Goal: Information Seeking & Learning: Learn about a topic

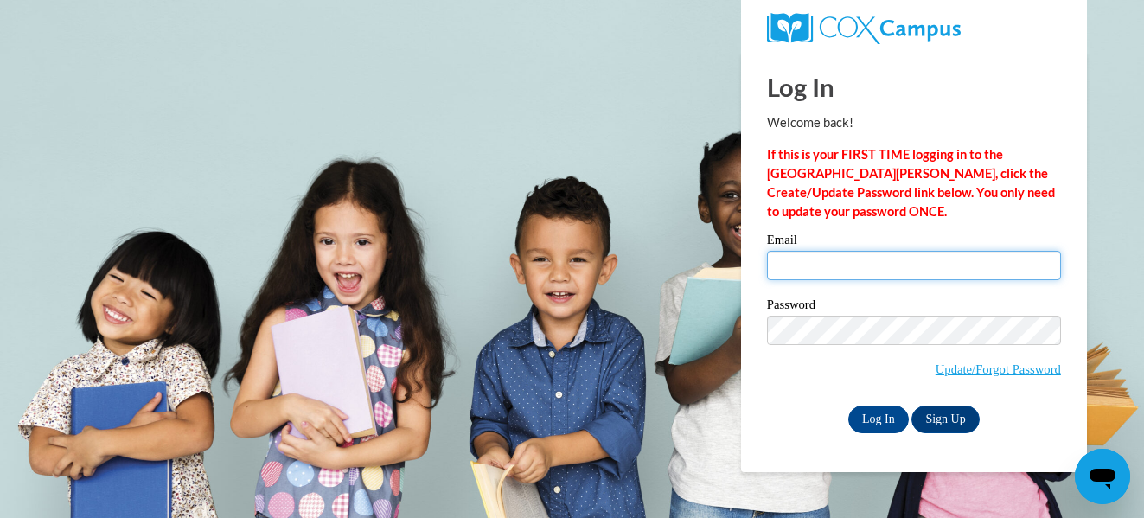
click at [961, 258] on input "Email" at bounding box center [914, 265] width 294 height 29
type input "[EMAIL_ADDRESS][PERSON_NAME][DOMAIN_NAME]"
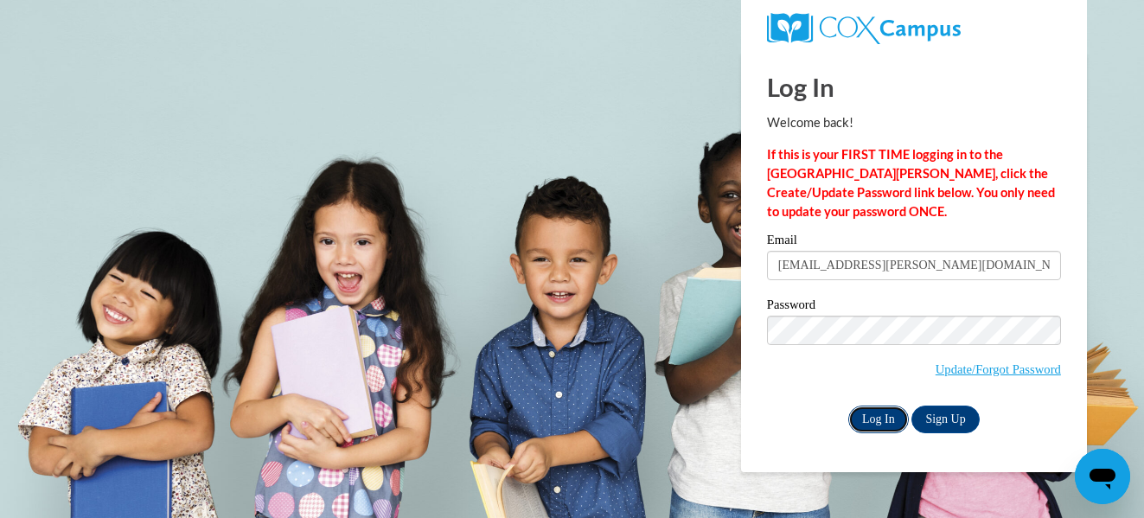
click at [873, 416] on input "Log In" at bounding box center [878, 419] width 61 height 28
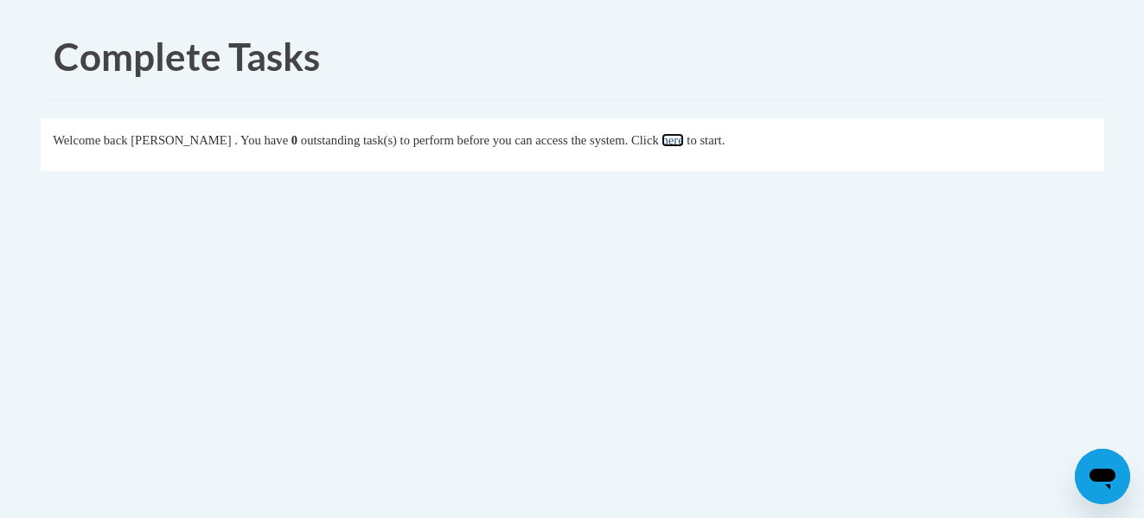
click at [683, 135] on link "here" at bounding box center [672, 140] width 22 height 14
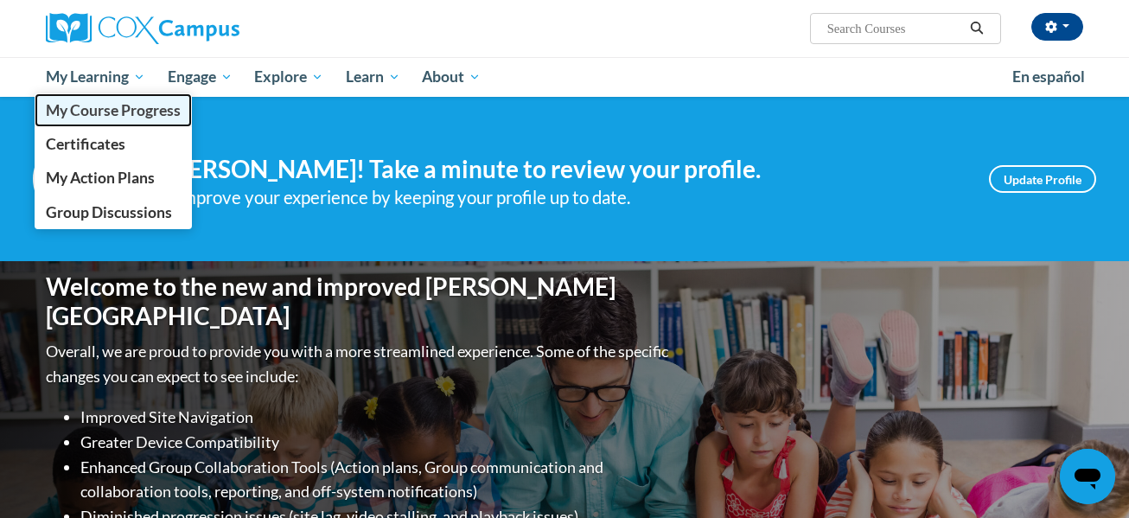
click at [123, 109] on span "My Course Progress" at bounding box center [113, 110] width 135 height 18
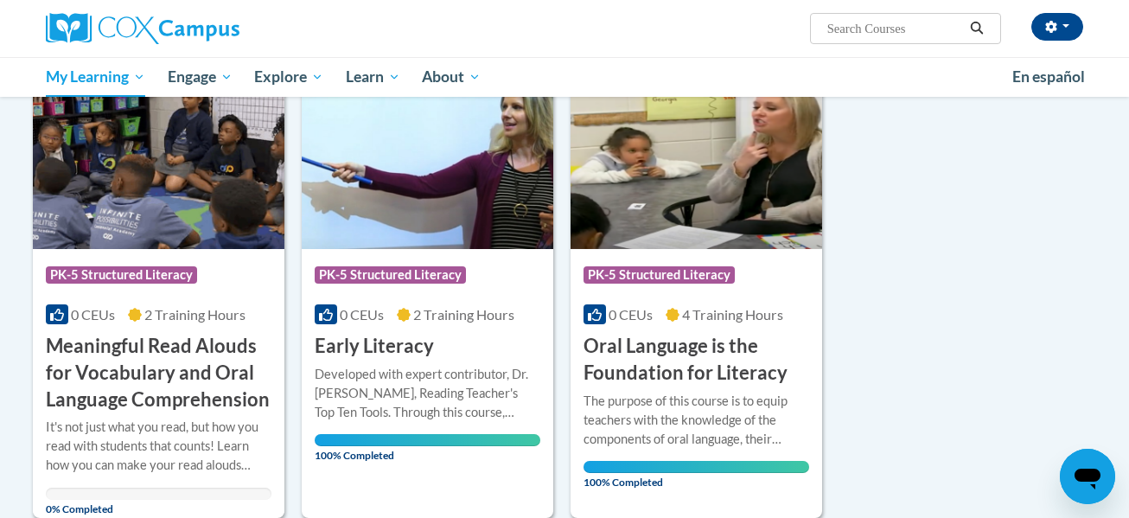
scroll to position [277, 0]
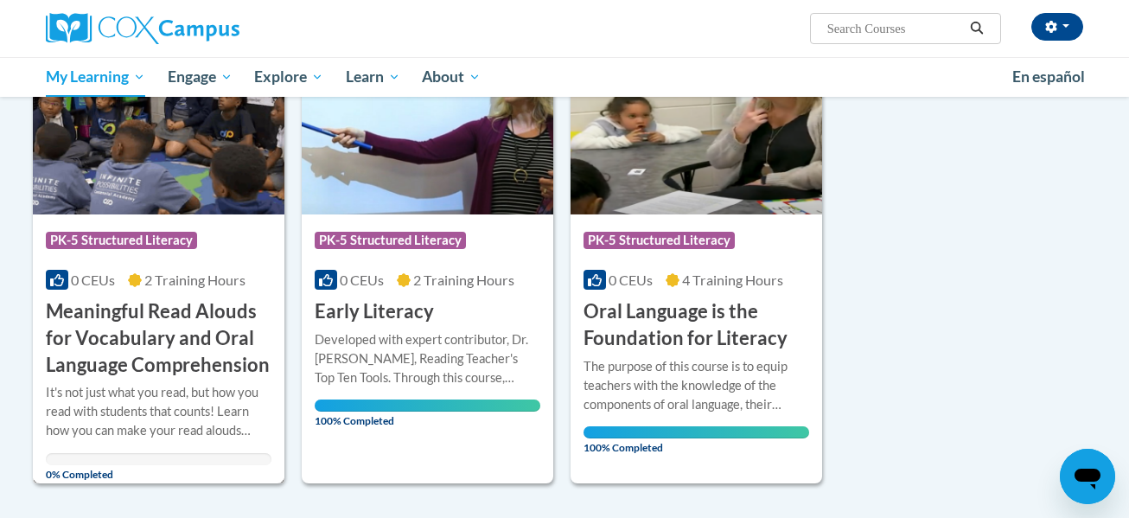
click at [78, 320] on h3 "Meaningful Read Alouds for Vocabulary and Oral Language Comprehension" at bounding box center [159, 338] width 226 height 80
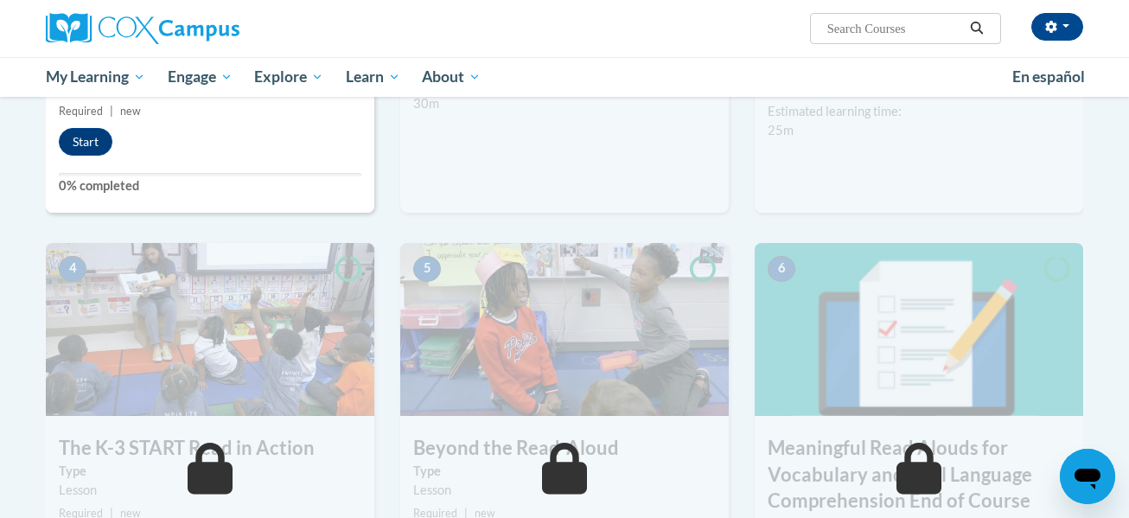
scroll to position [671, 0]
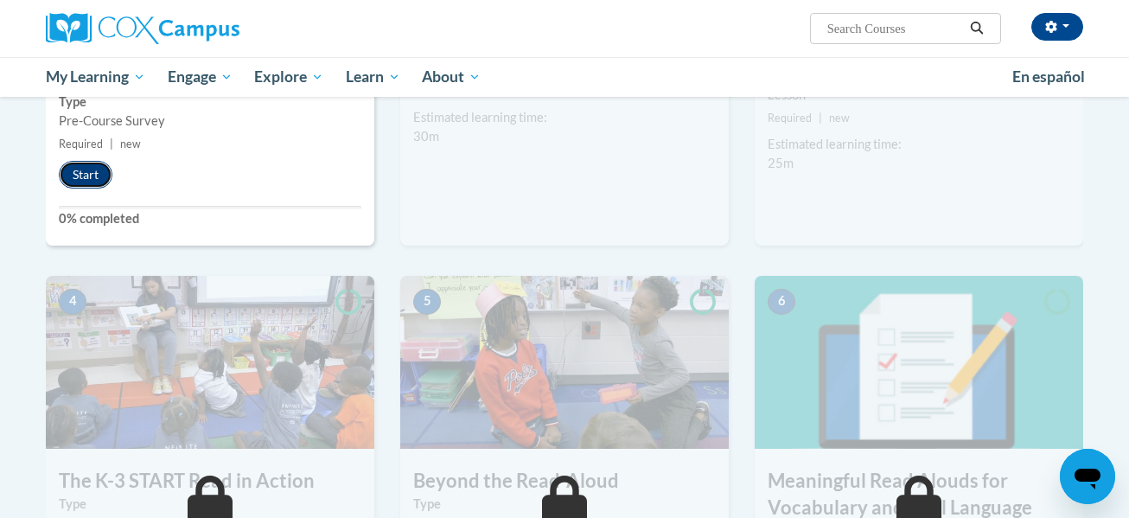
click at [85, 165] on button "Start" at bounding box center [86, 175] width 54 height 28
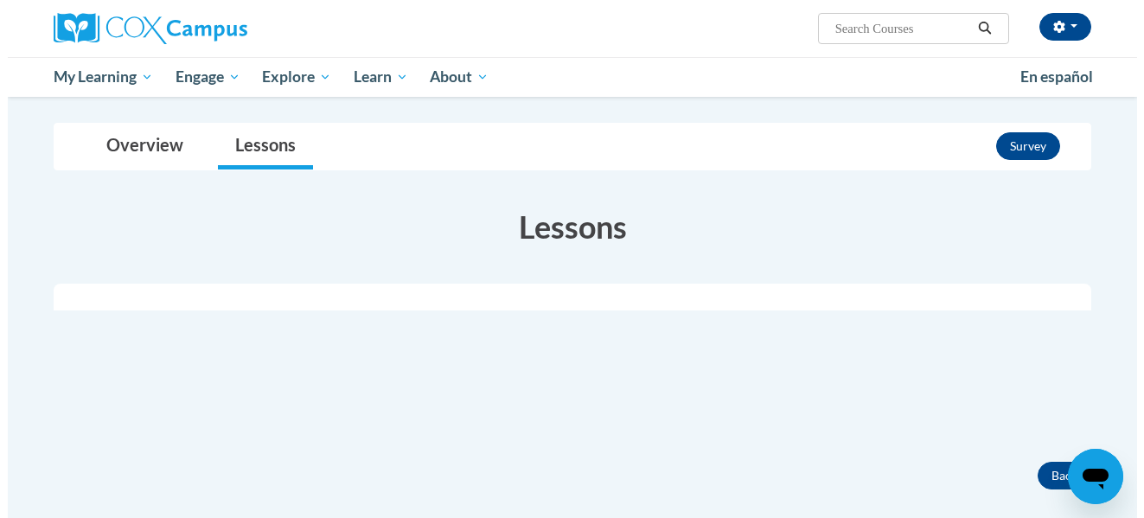
scroll to position [242, 0]
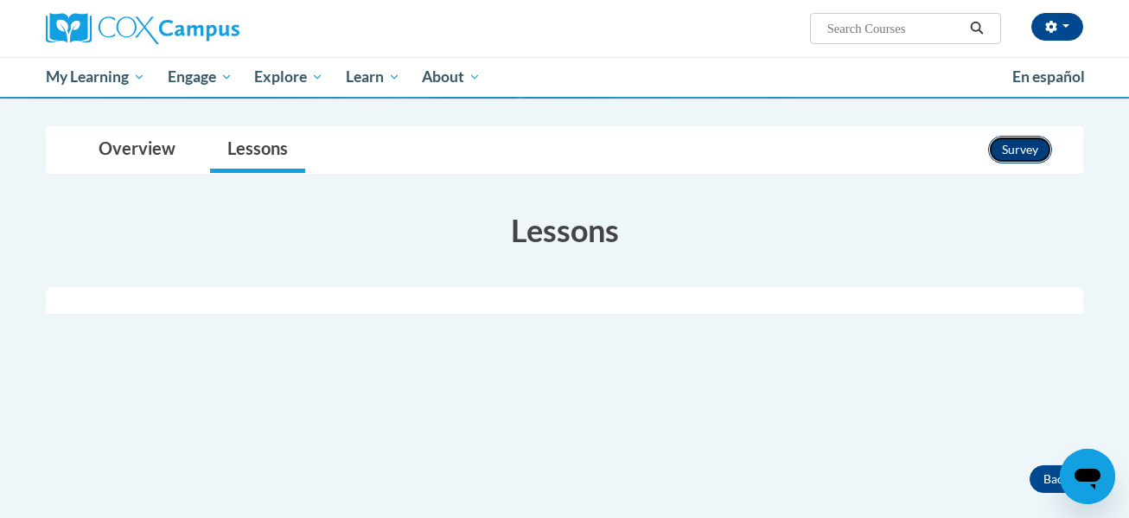
click at [1017, 156] on button "Survey" at bounding box center [1020, 150] width 64 height 28
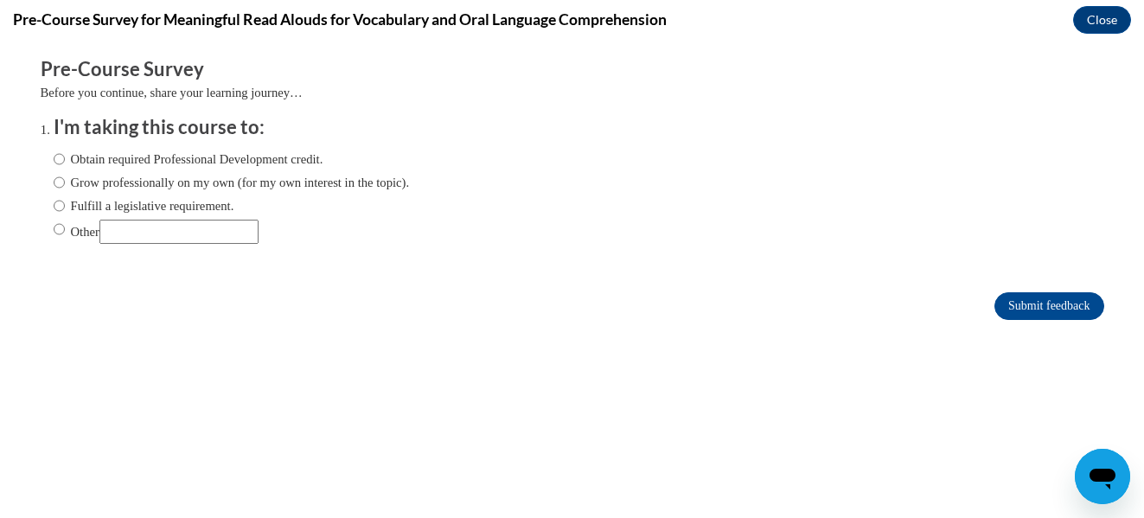
scroll to position [0, 0]
click at [54, 188] on input "Grow professionally on my own (for my own interest in the topic)." at bounding box center [59, 182] width 11 height 19
radio input "true"
click at [1007, 296] on input "Submit feedback" at bounding box center [1048, 306] width 109 height 28
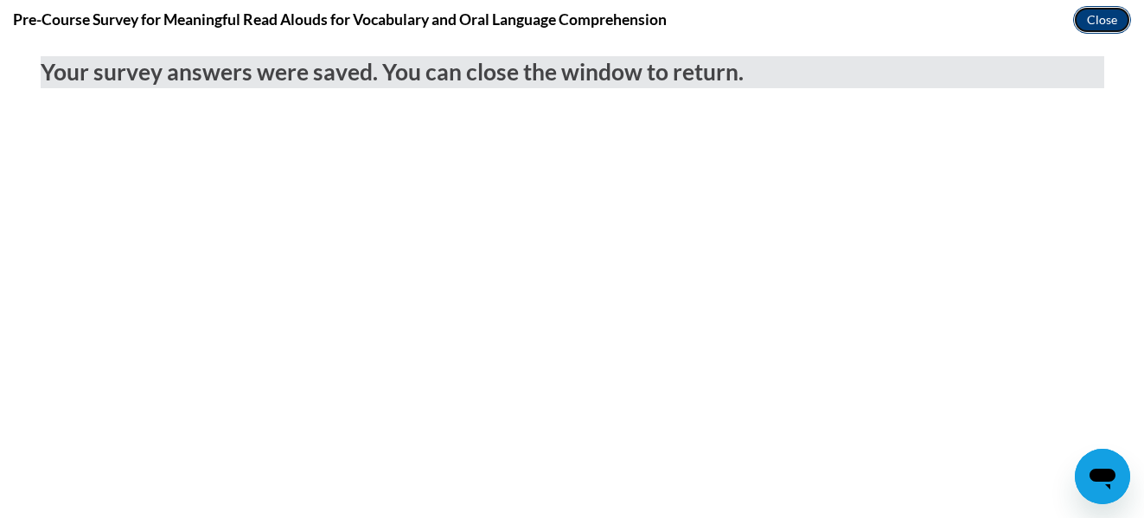
click at [1116, 6] on button "Close" at bounding box center [1102, 20] width 58 height 28
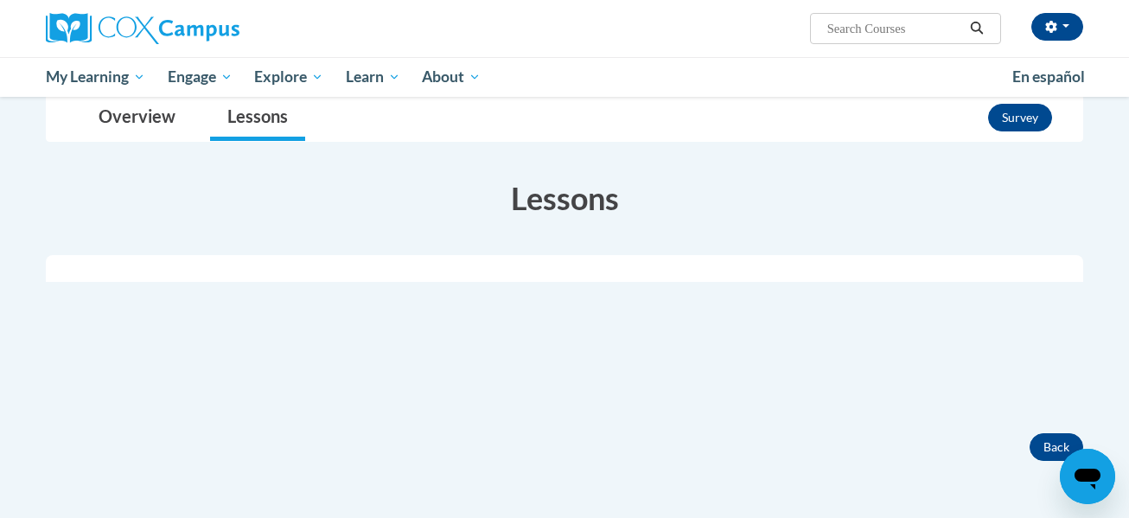
scroll to position [277, 0]
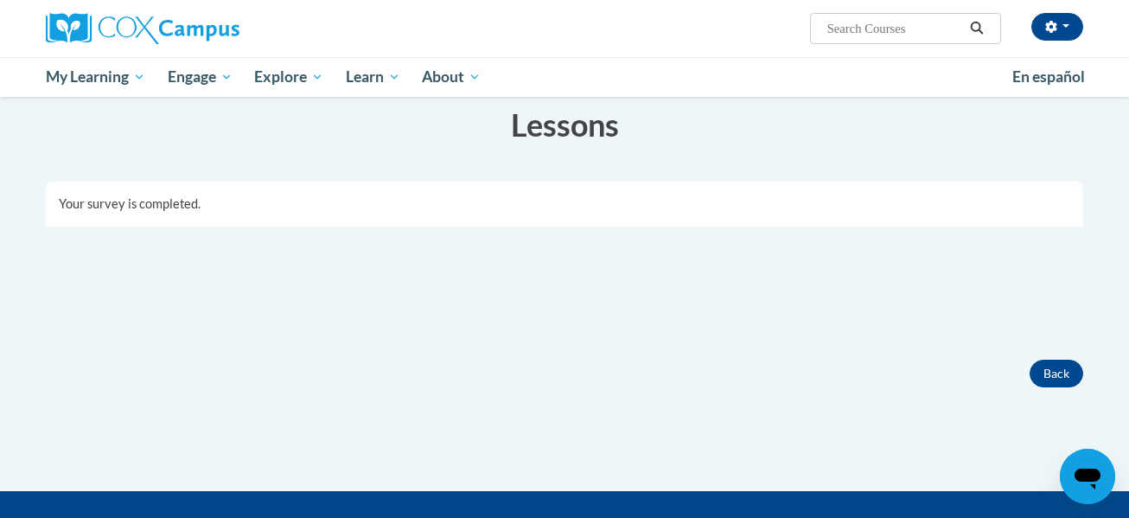
scroll to position [346, 0]
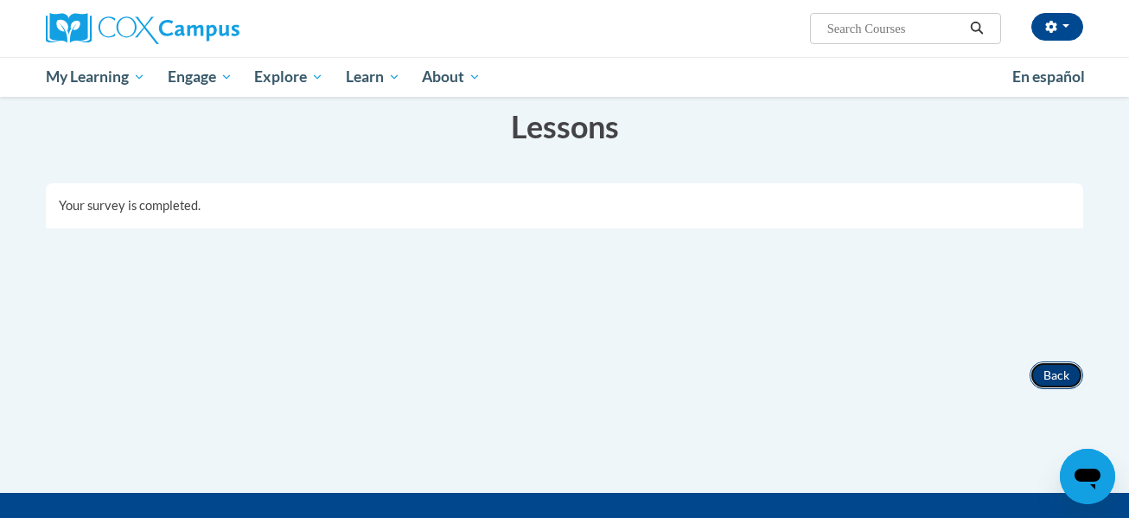
click at [1040, 378] on button "Back" at bounding box center [1057, 375] width 54 height 28
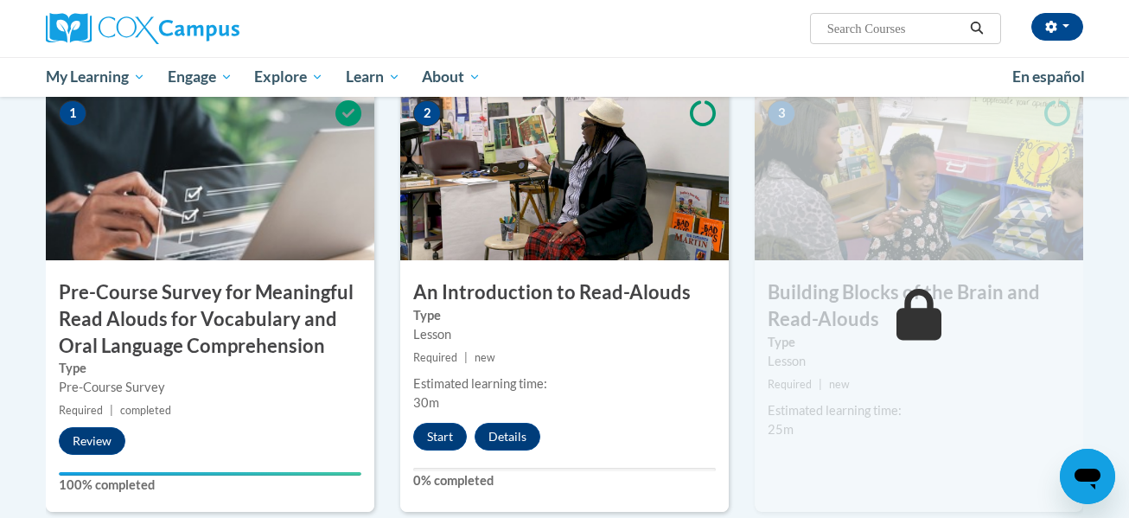
scroll to position [415, 0]
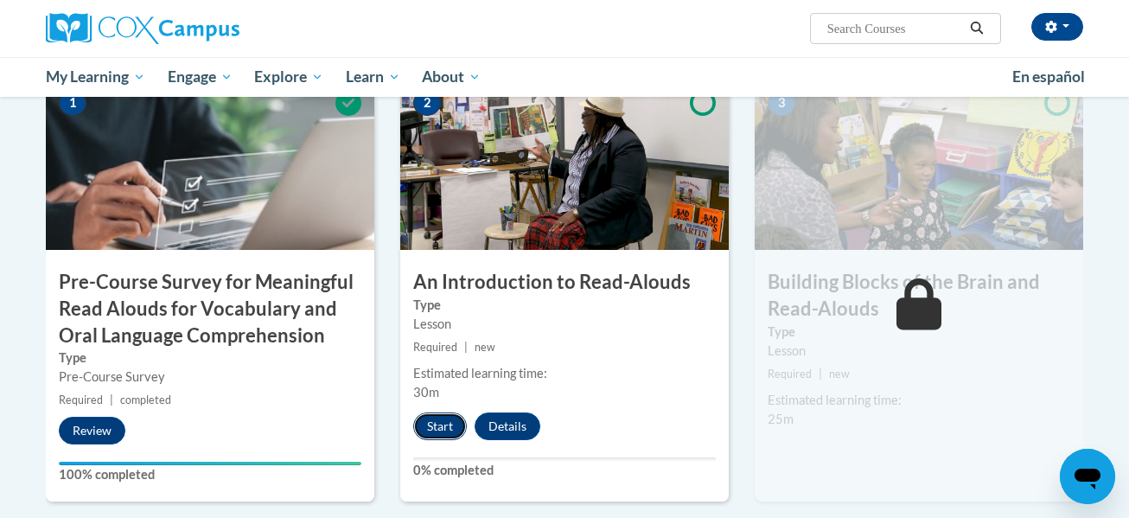
click at [437, 437] on button "Start" at bounding box center [440, 426] width 54 height 28
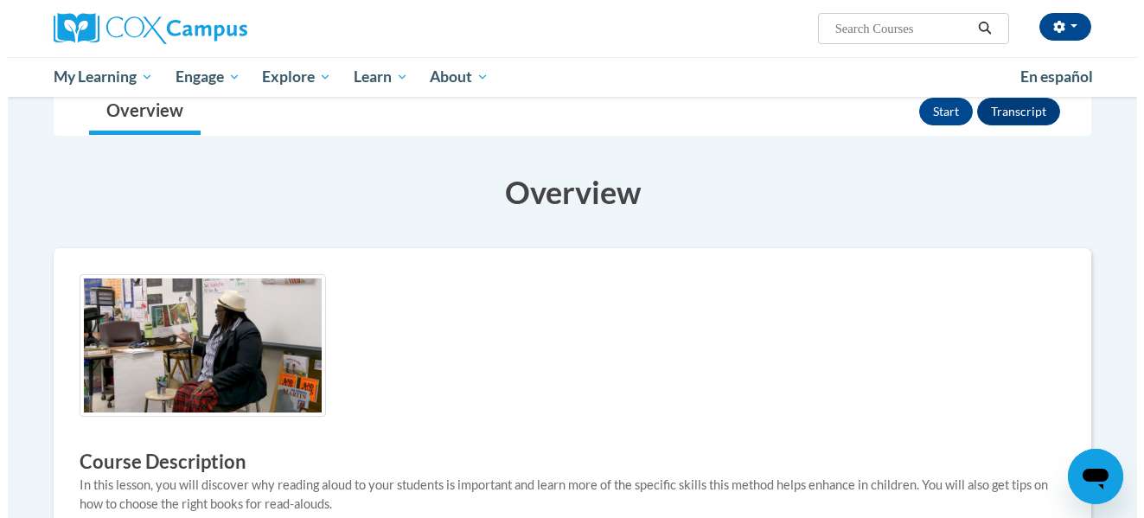
scroll to position [138, 0]
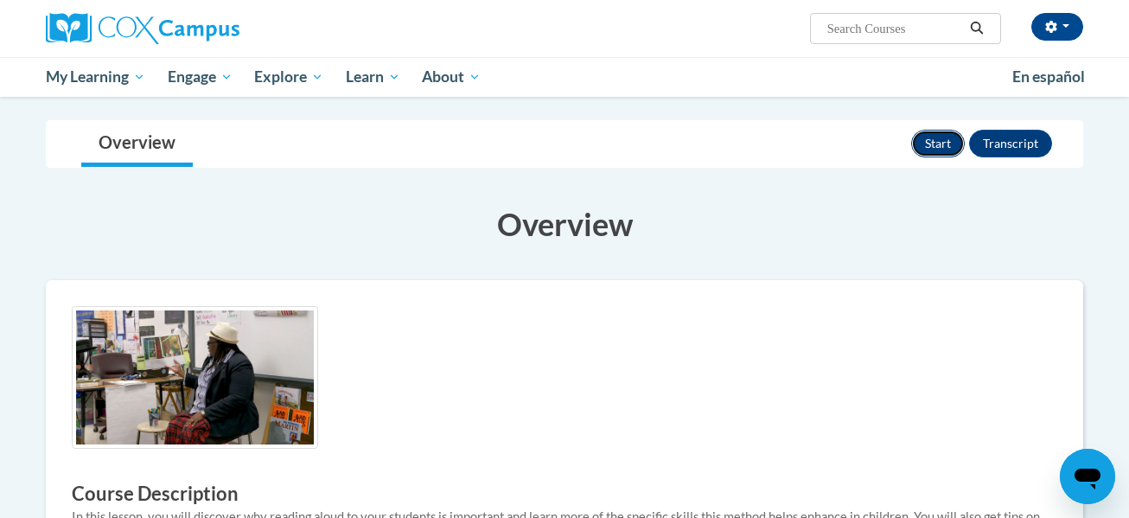
click at [942, 139] on button "Start" at bounding box center [938, 144] width 54 height 28
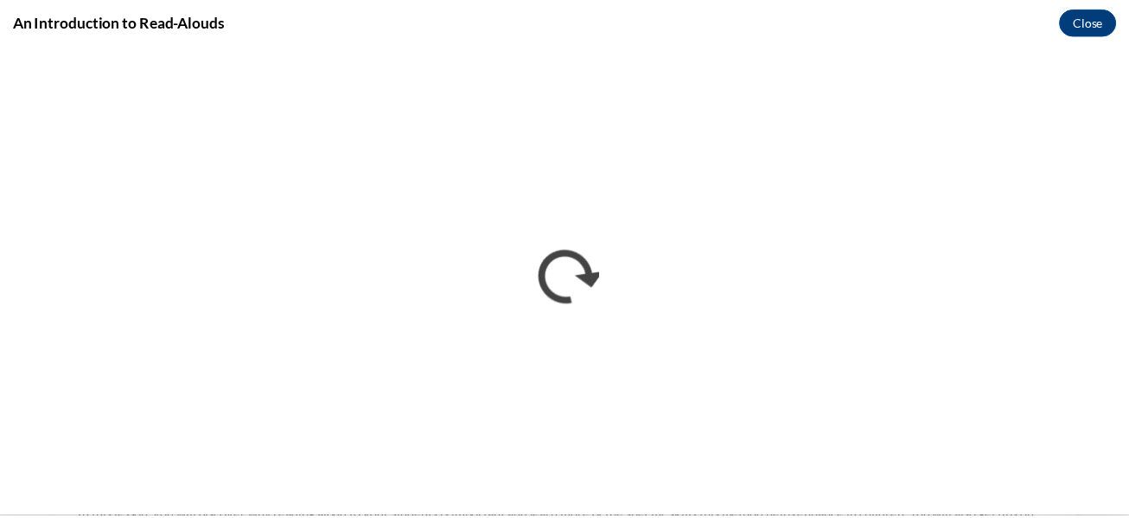
scroll to position [0, 0]
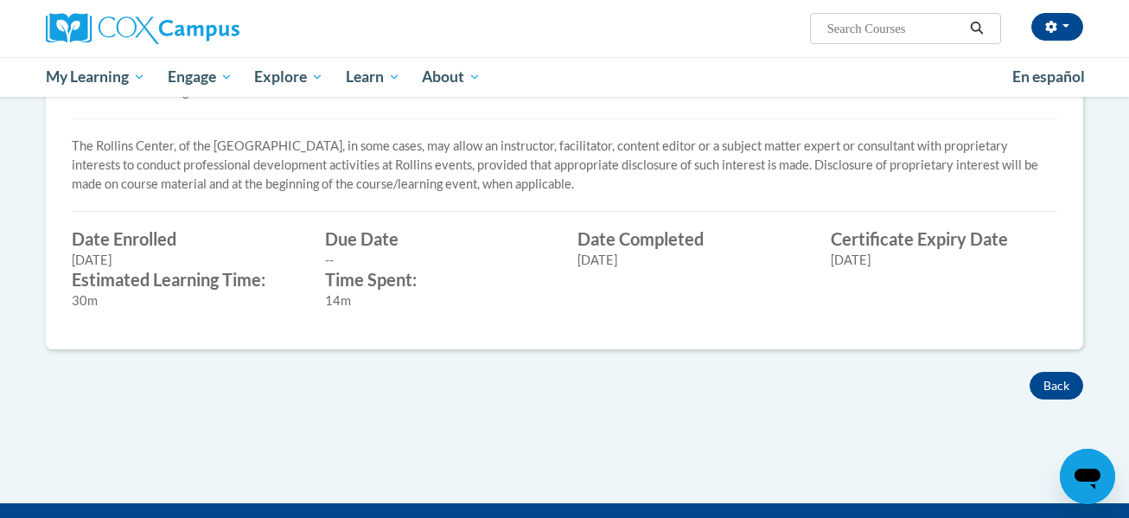
scroll to position [592, 0]
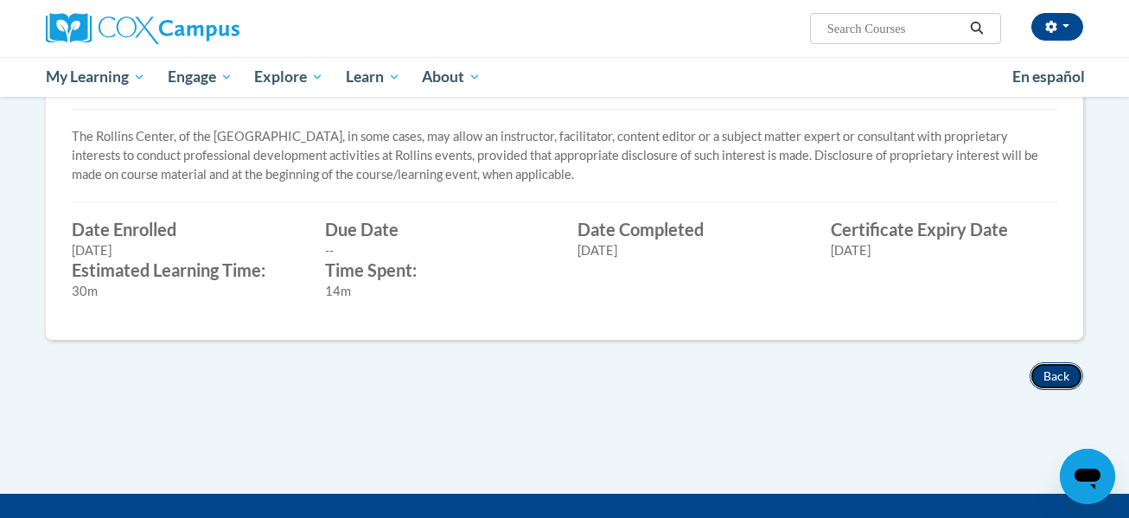
click at [1048, 379] on button "Back" at bounding box center [1057, 376] width 54 height 28
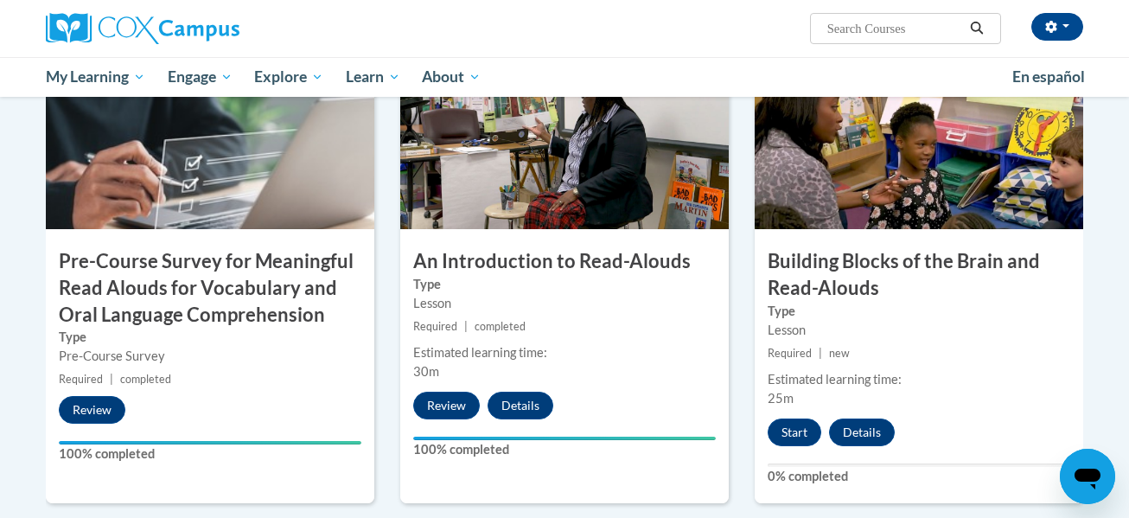
scroll to position [484, 0]
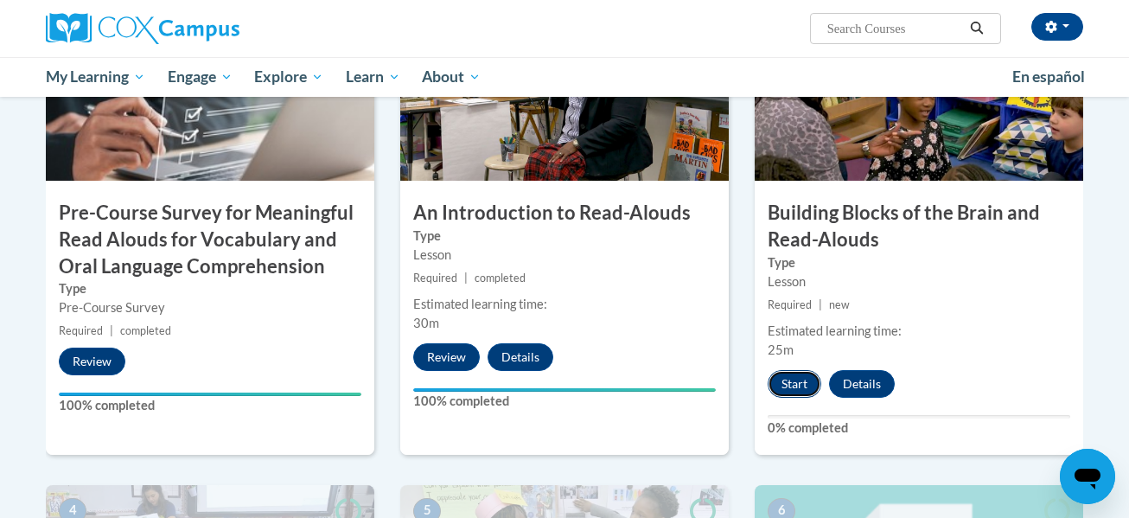
click at [811, 370] on button "Start" at bounding box center [795, 384] width 54 height 28
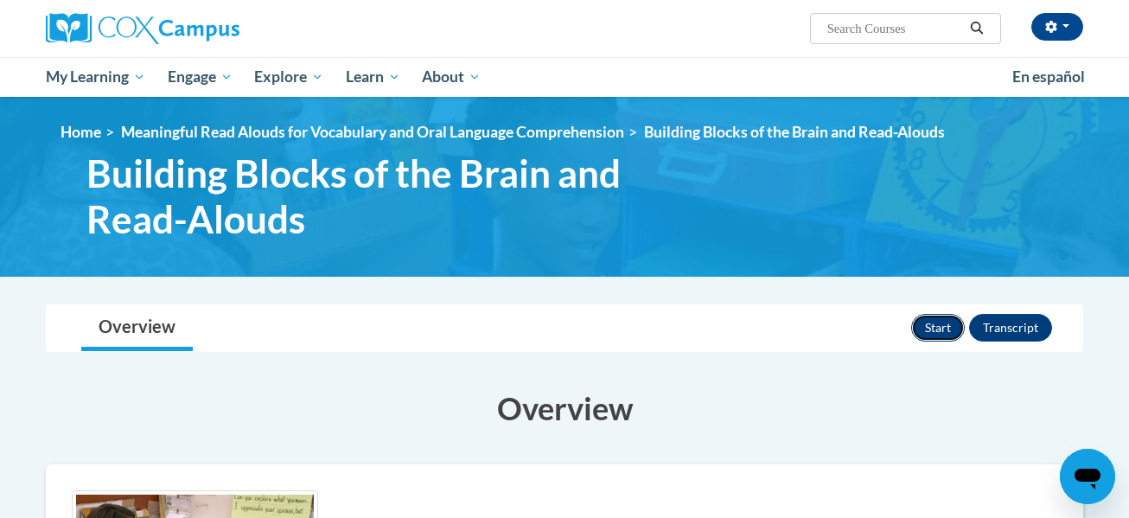
click at [948, 323] on button "Start" at bounding box center [938, 328] width 54 height 28
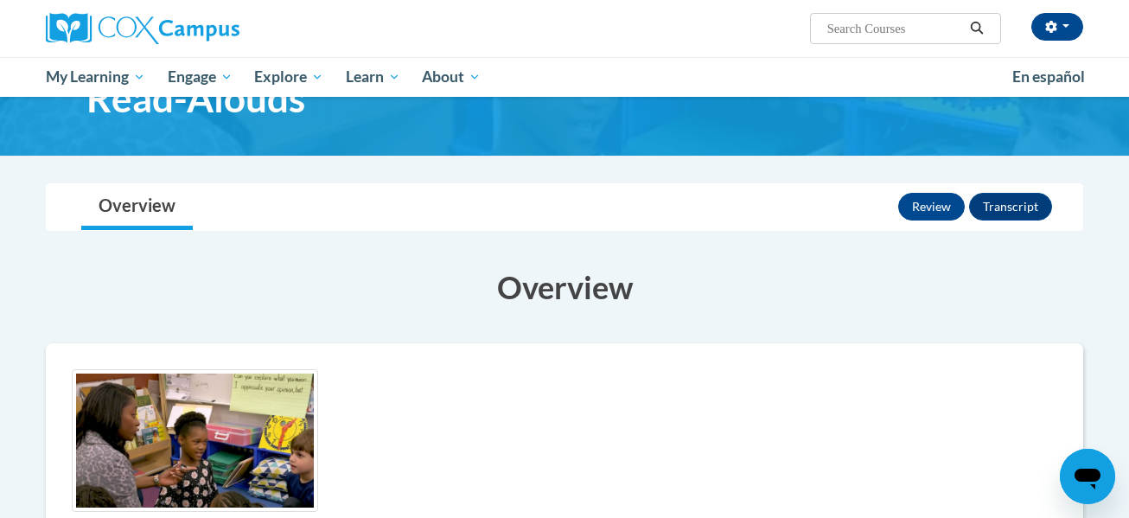
scroll to position [86, 0]
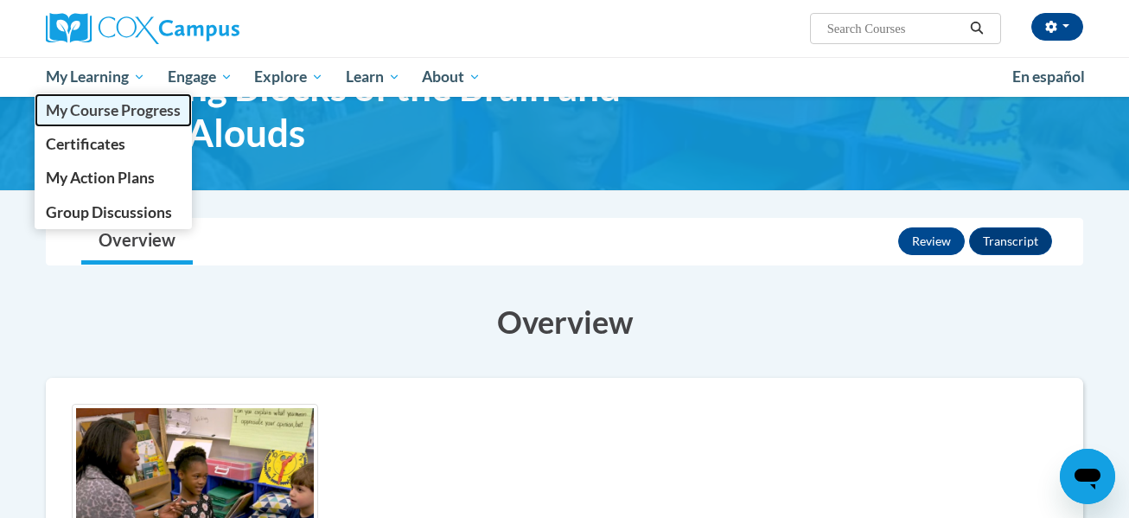
click at [122, 119] on span "My Course Progress" at bounding box center [113, 110] width 135 height 18
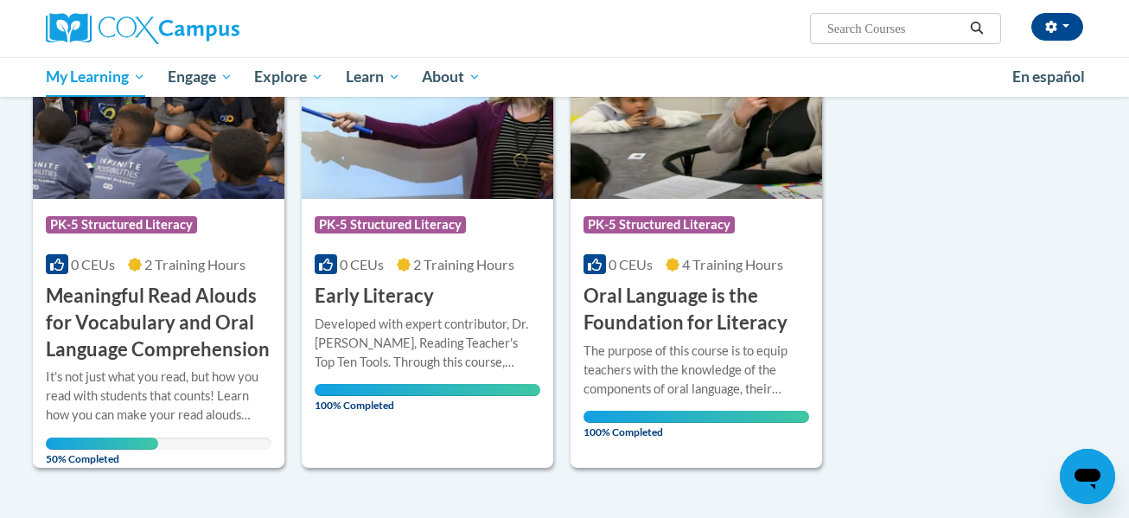
scroll to position [315, 0]
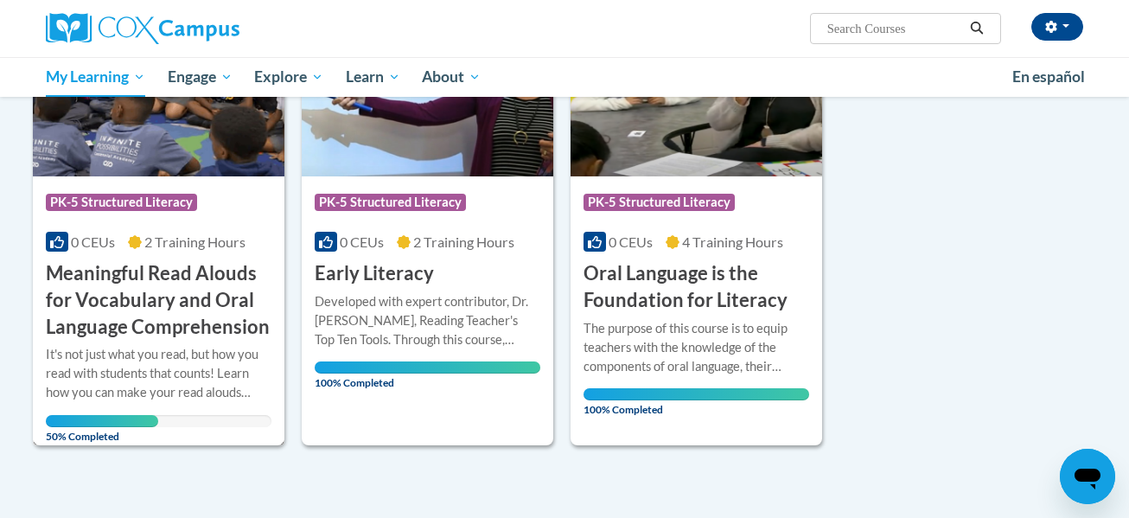
click at [246, 218] on div "Course Category: PK-5 Structured Literacy" at bounding box center [159, 204] width 226 height 39
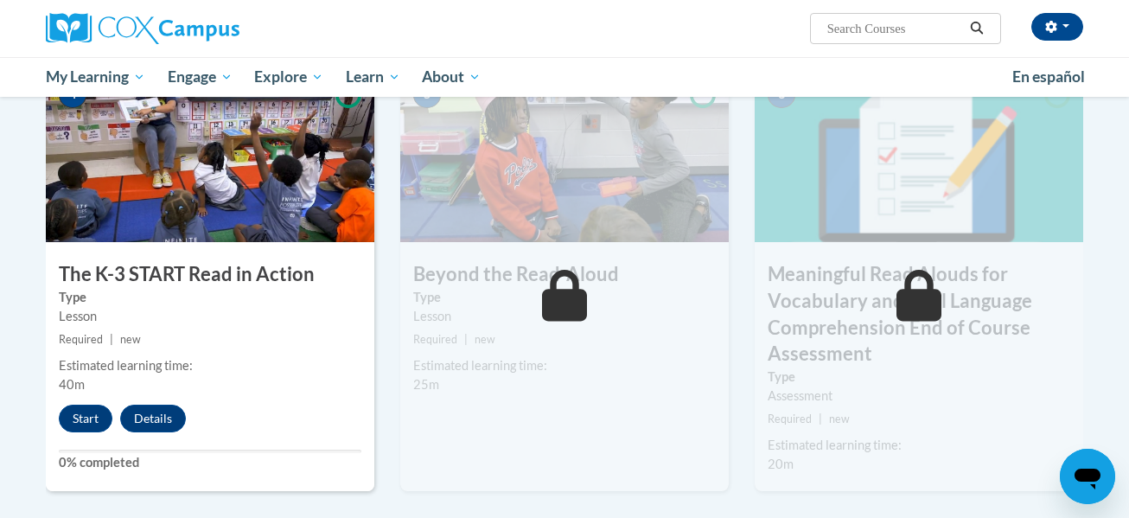
scroll to position [906, 0]
